Goal: Task Accomplishment & Management: Manage account settings

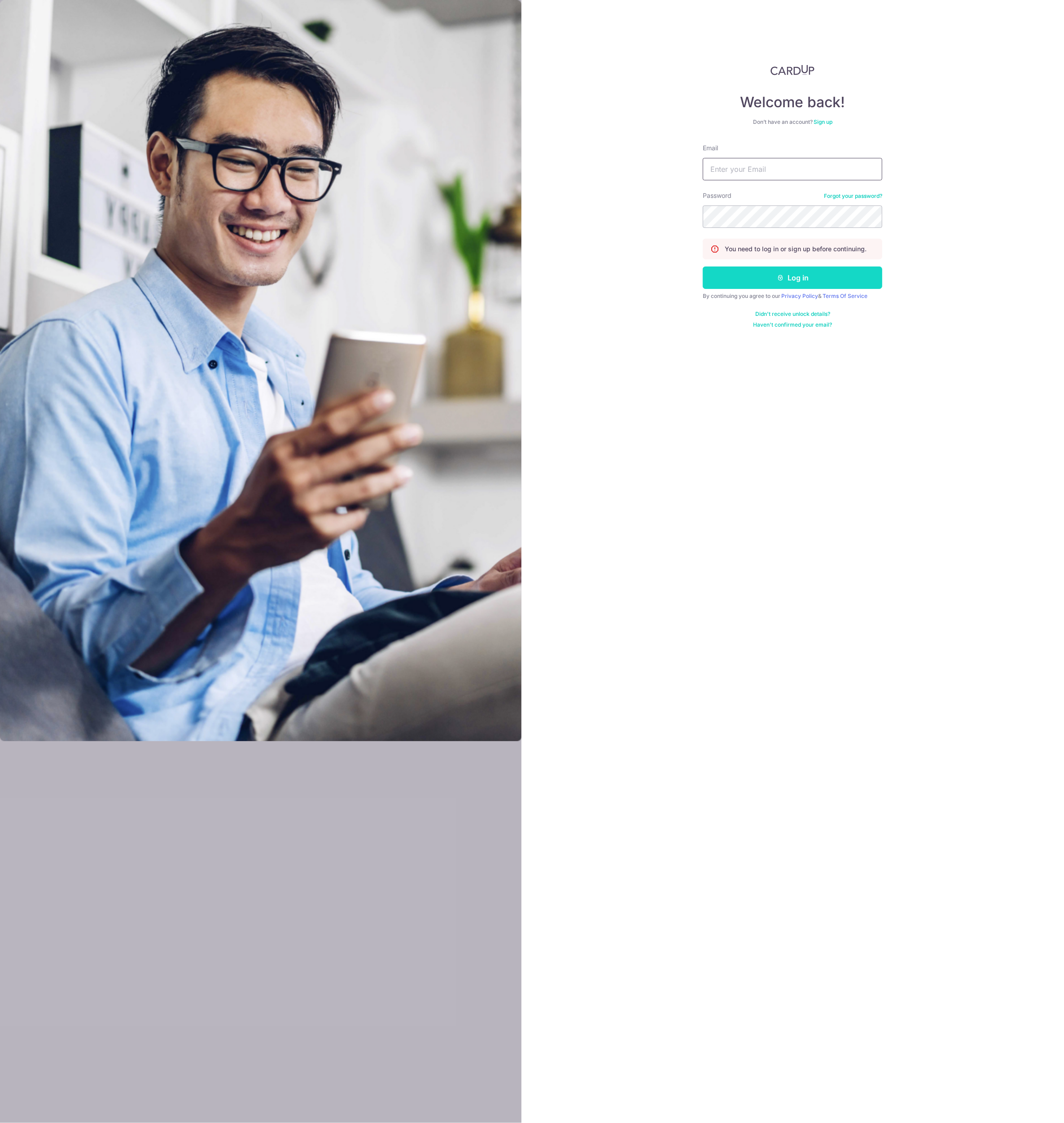
type input "[EMAIL_ADDRESS][DOMAIN_NAME]"
click at [774, 285] on button "Log in" at bounding box center [792, 278] width 179 height 23
click at [779, 279] on icon "submit" at bounding box center [780, 278] width 7 height 7
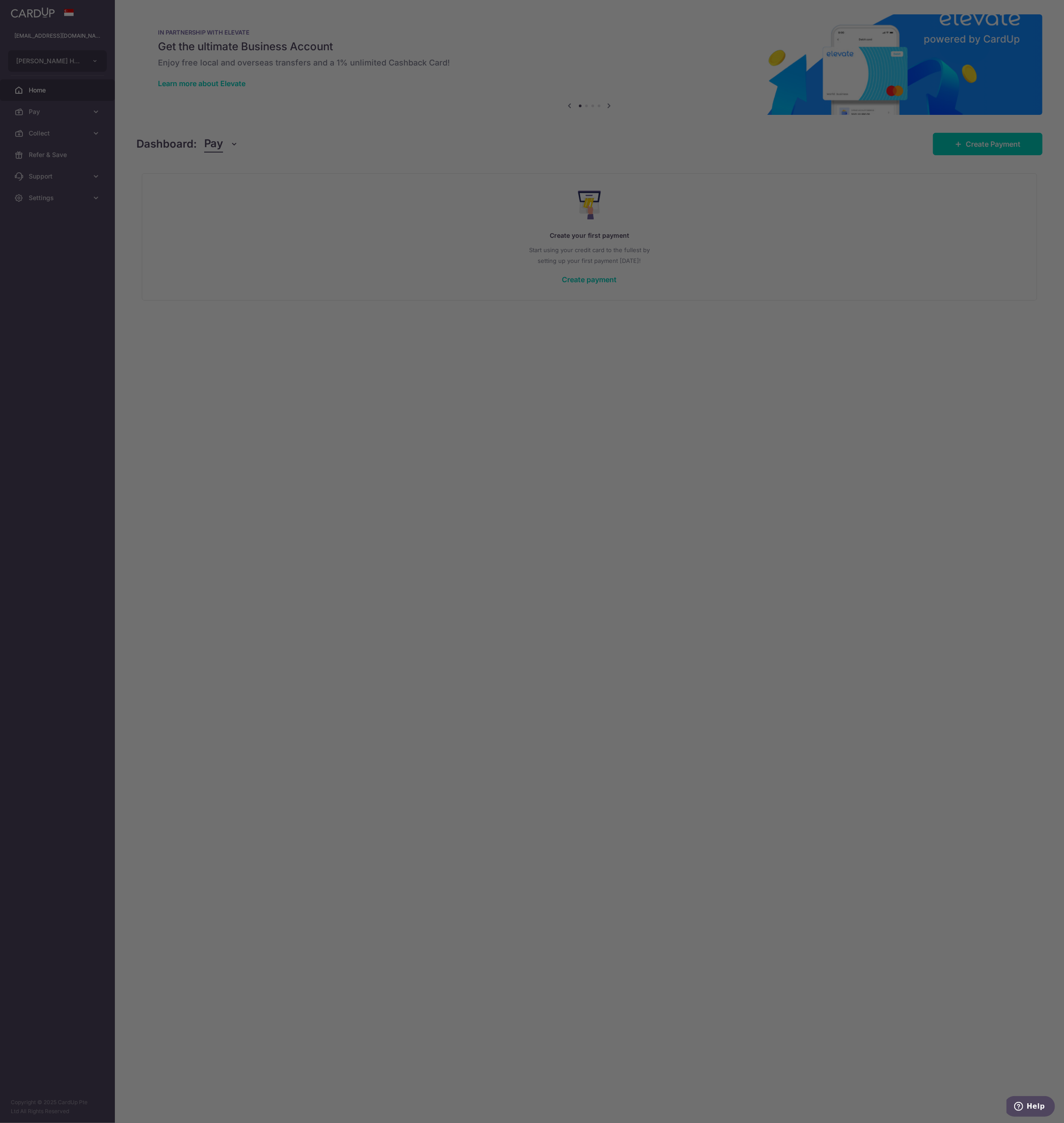
click at [360, 145] on div at bounding box center [537, 567] width 1075 height 1134
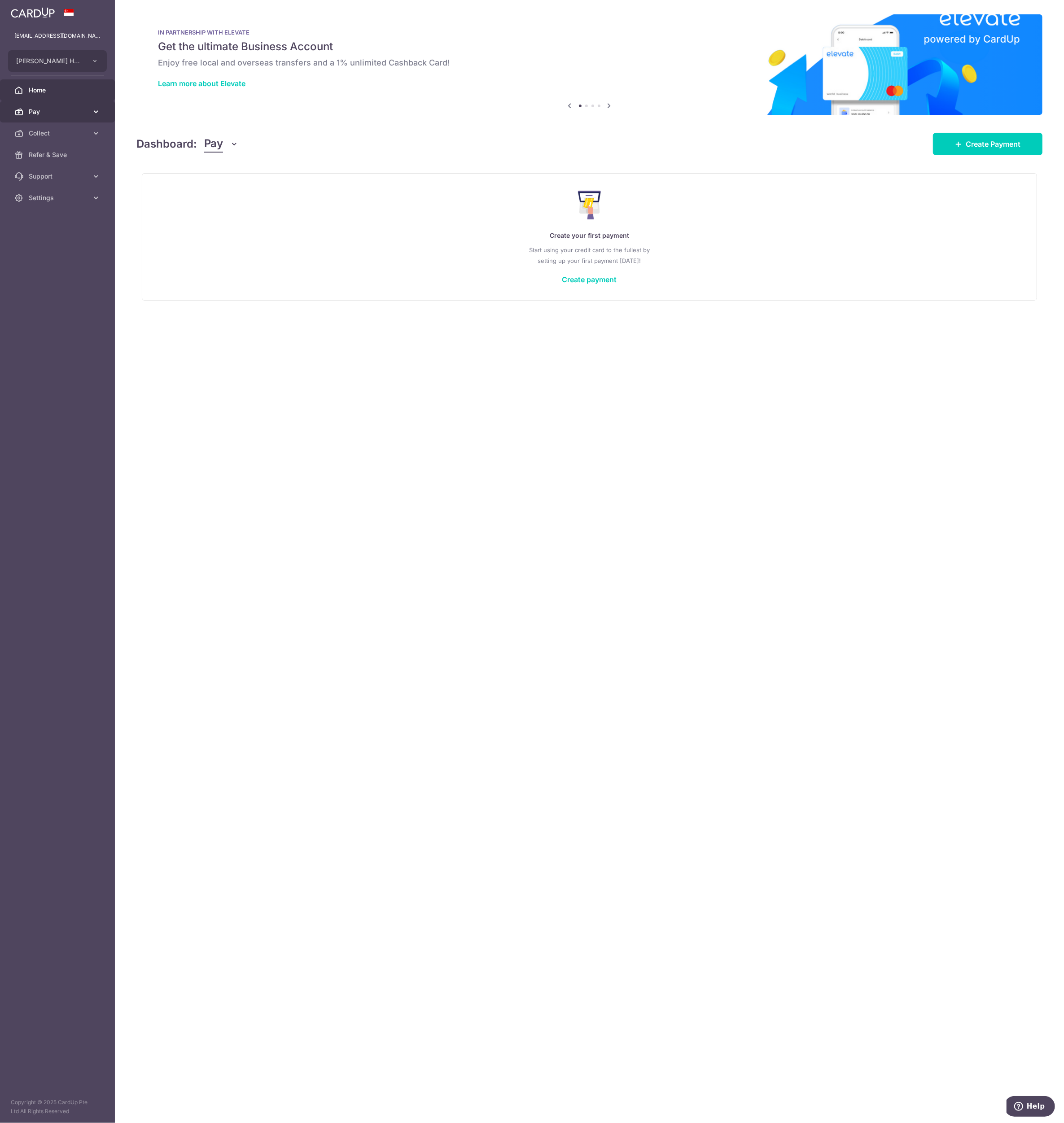
click at [51, 111] on span "Pay" at bounding box center [58, 112] width 59 height 9
click at [57, 226] on span "Collect" at bounding box center [58, 231] width 59 height 9
click at [60, 248] on span "Dashboard" at bounding box center [58, 252] width 59 height 9
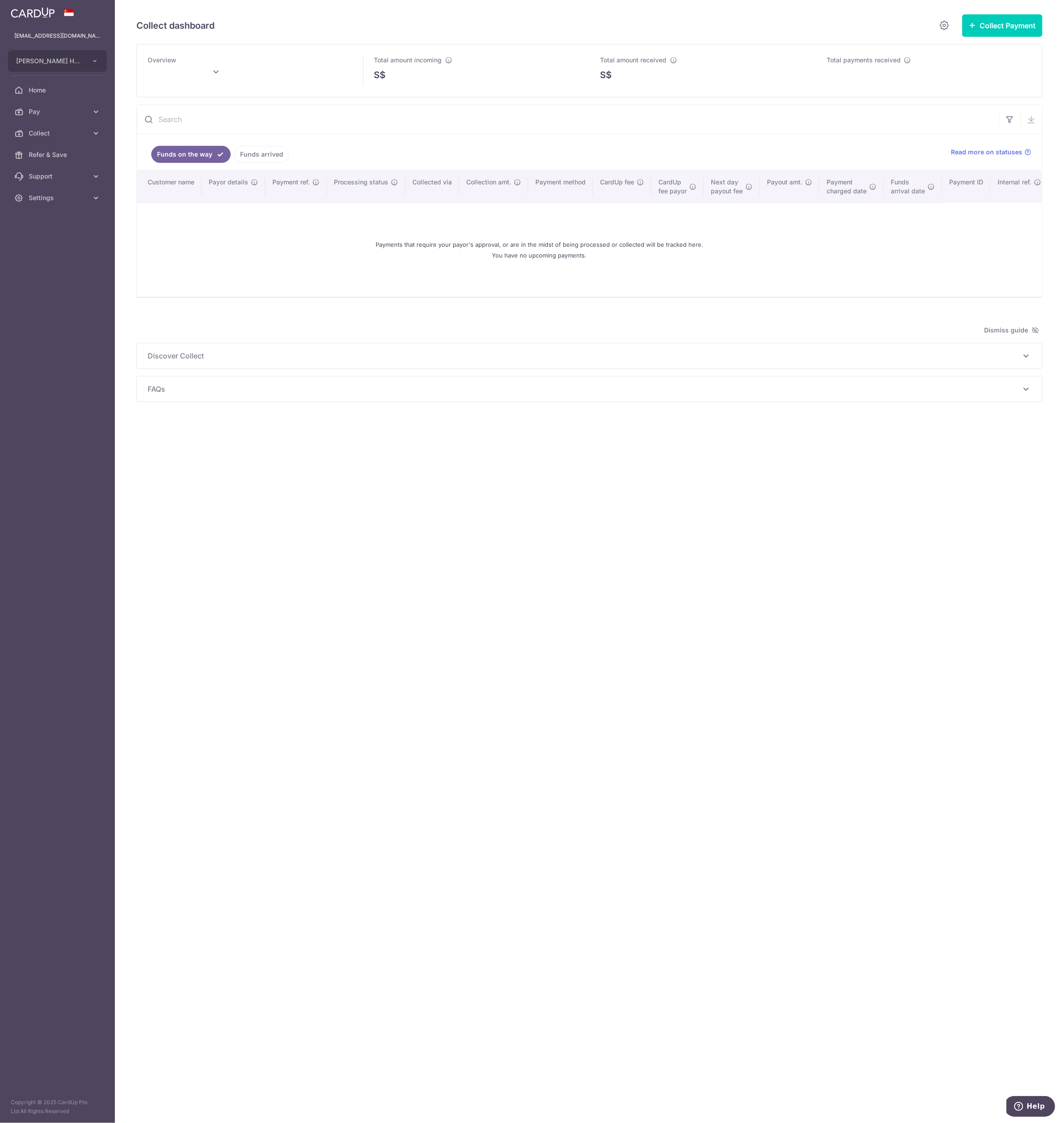
click at [254, 120] on input "text" at bounding box center [567, 120] width 862 height 28
type input "817.5"
type input "[DATE]"
